Goal: Task Accomplishment & Management: Manage account settings

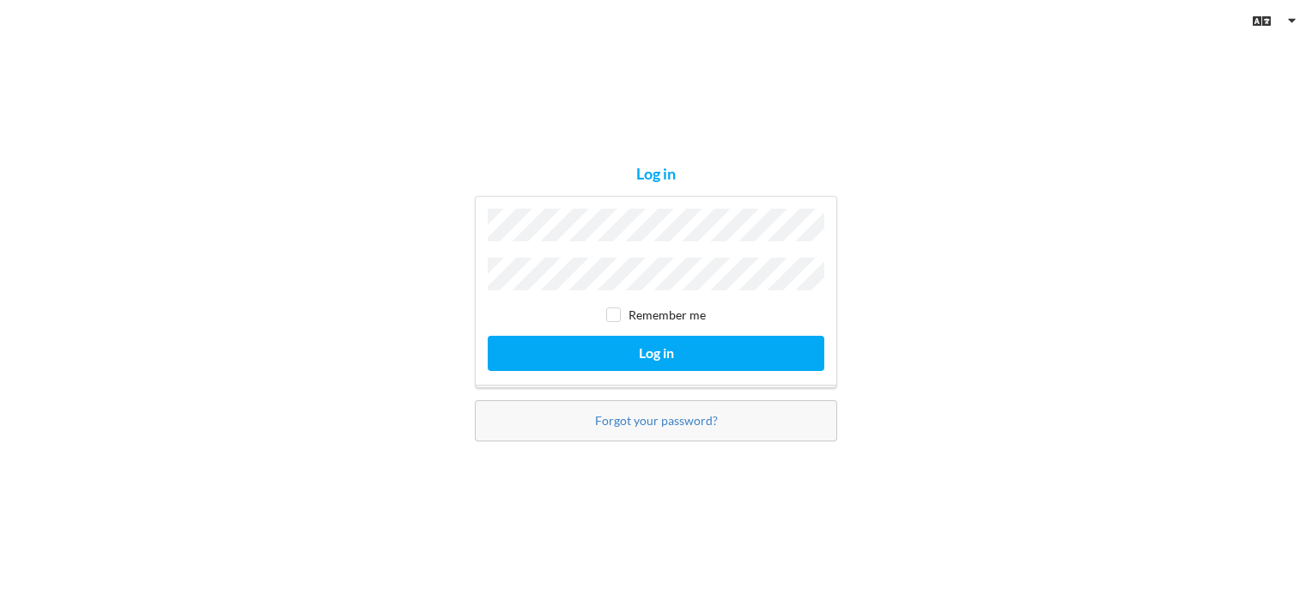
click at [436, 34] on div "English Danish" at bounding box center [656, 21] width 1312 height 42
